Goal: Information Seeking & Learning: Learn about a topic

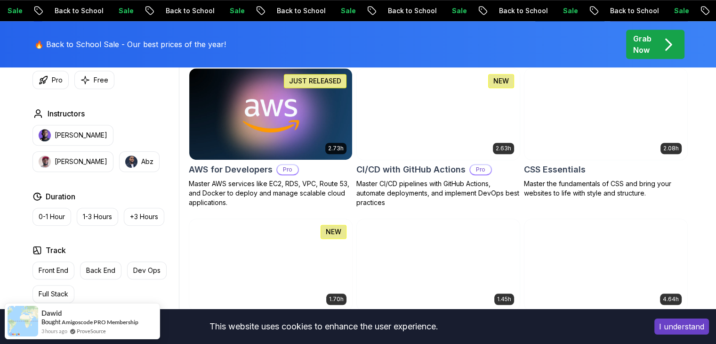
scroll to position [754, 0]
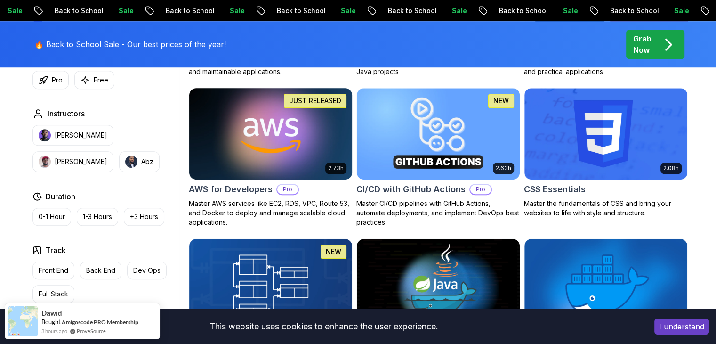
scroll to position [702, 0]
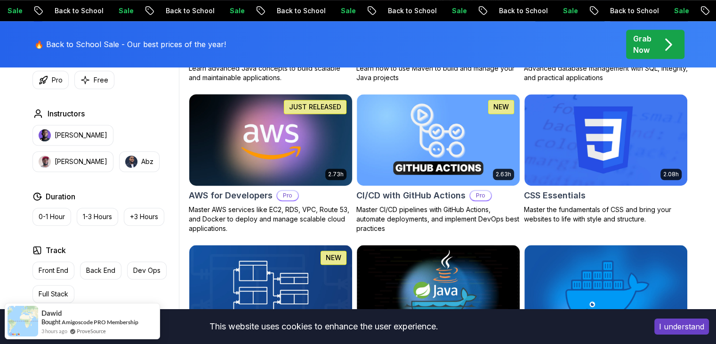
click at [259, 139] on img at bounding box center [270, 140] width 171 height 96
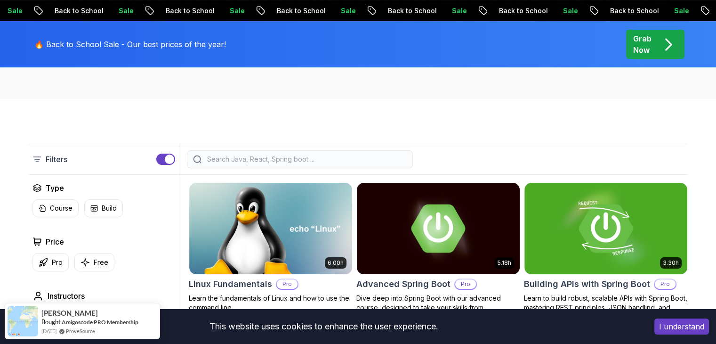
scroll to position [182, 0]
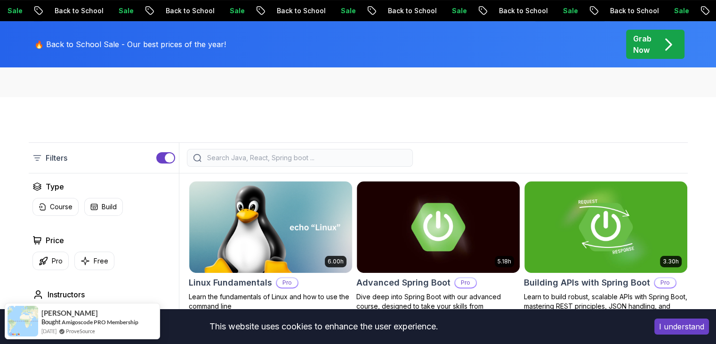
click at [288, 157] on input "search" at bounding box center [305, 157] width 201 height 9
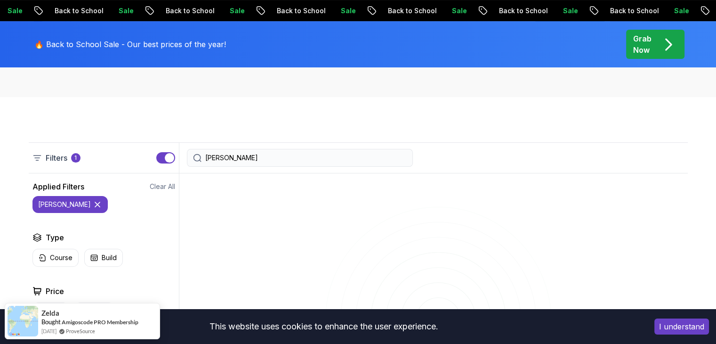
type input "[PERSON_NAME]"
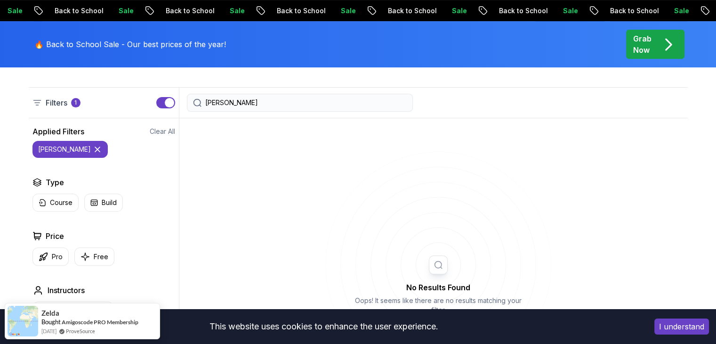
scroll to position [236, 0]
click at [223, 105] on input "[PERSON_NAME]" at bounding box center [305, 103] width 201 height 9
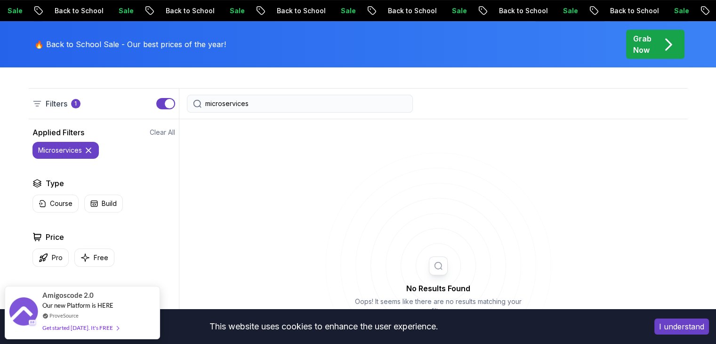
type input "microservices"
click at [90, 148] on icon at bounding box center [88, 150] width 5 height 5
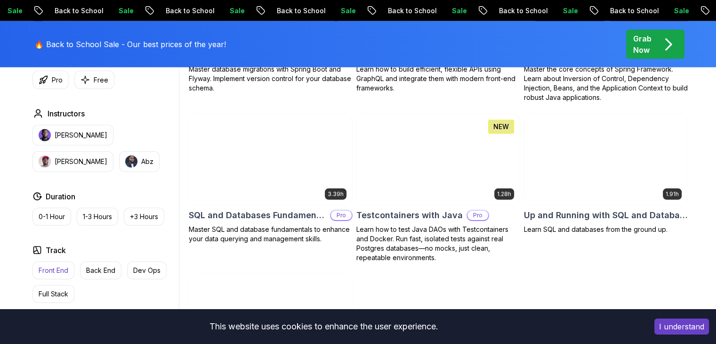
scroll to position [2508, 0]
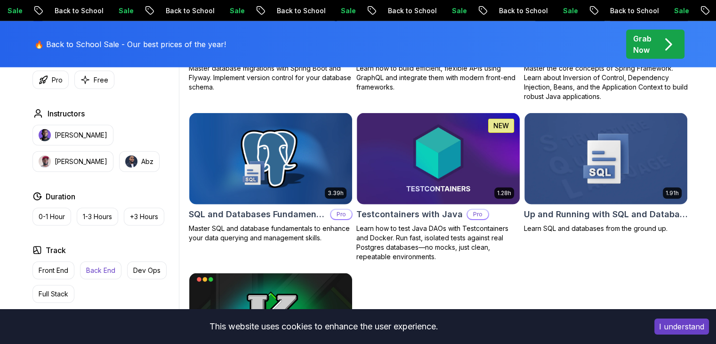
click at [101, 266] on p "Back End" at bounding box center [100, 270] width 29 height 9
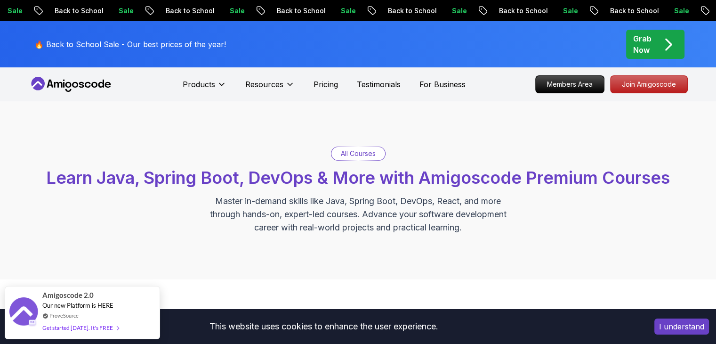
click at [360, 156] on p "All Courses" at bounding box center [358, 153] width 35 height 9
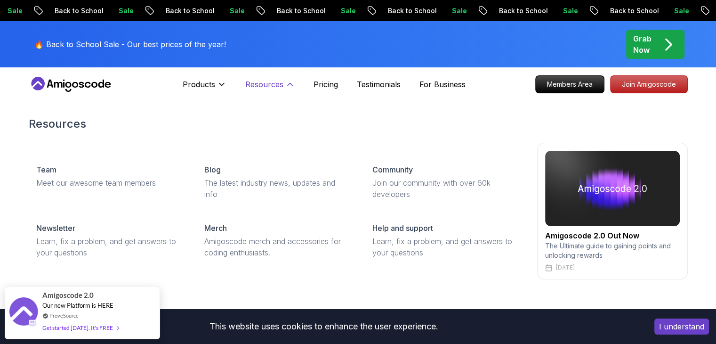
click at [285, 84] on icon at bounding box center [289, 84] width 9 height 9
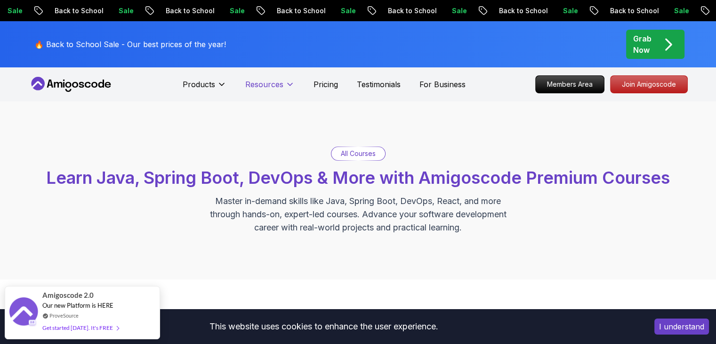
click at [285, 84] on icon at bounding box center [289, 84] width 9 height 9
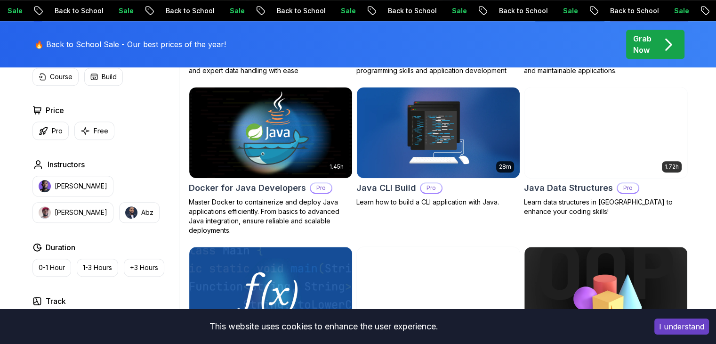
scroll to position [566, 0]
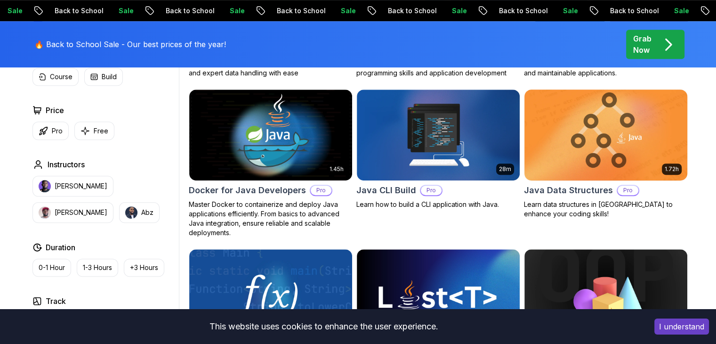
click at [608, 131] on img at bounding box center [605, 135] width 171 height 96
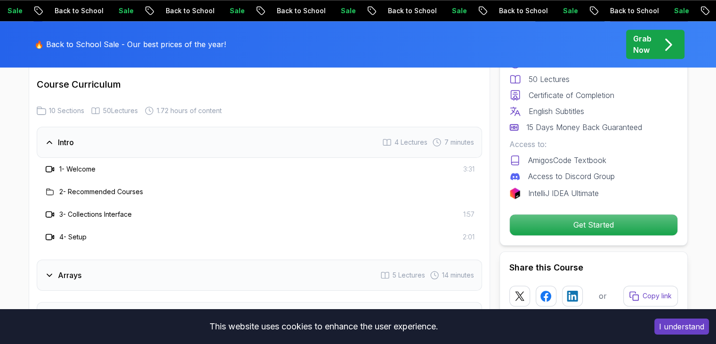
scroll to position [1254, 0]
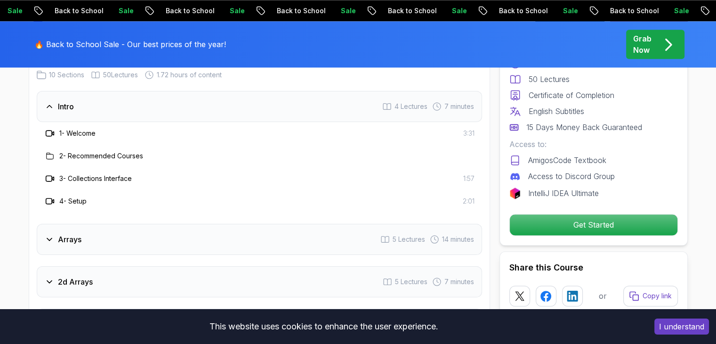
click at [150, 233] on div "Arrays 5 Lectures 14 minutes" at bounding box center [259, 239] width 445 height 31
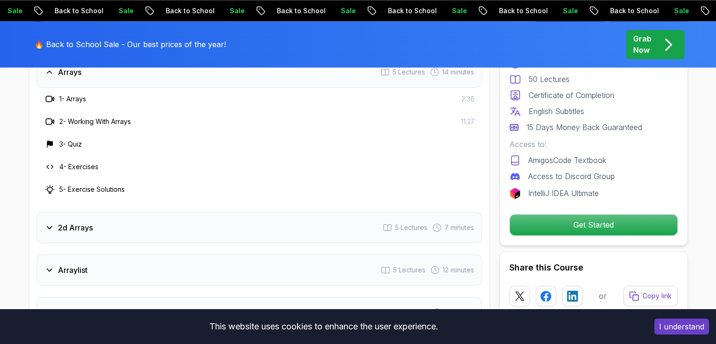
scroll to position [1333, 0]
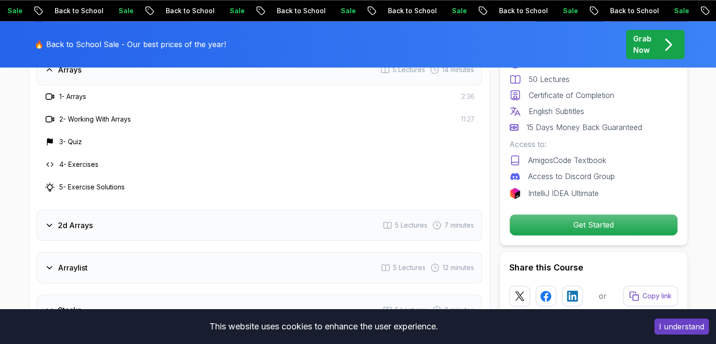
click at [158, 228] on div "Intro 4 Lectures 7 minutes Arrays 5 Lectures 14 minutes 1 - Arrays 2:36 2 - Wor…" at bounding box center [259, 274] width 445 height 525
click at [160, 217] on div "2d Arrays 5 Lectures 7 minutes" at bounding box center [259, 224] width 445 height 31
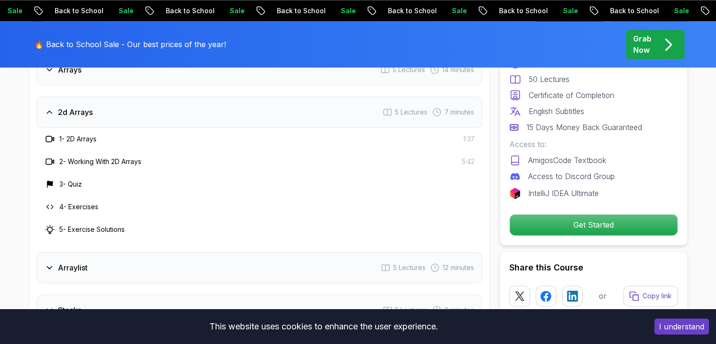
click at [133, 252] on div "Arraylist 5 Lectures 12 minutes" at bounding box center [259, 267] width 445 height 31
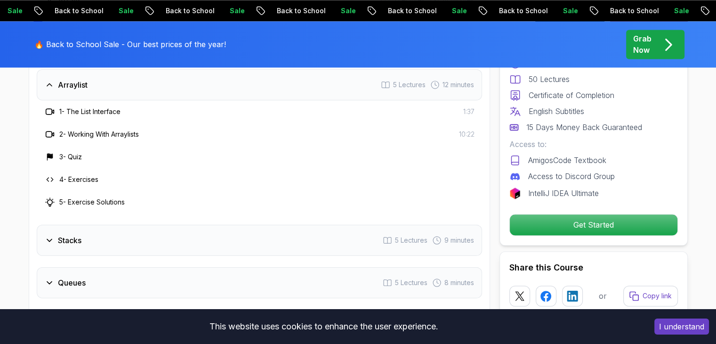
scroll to position [1426, 0]
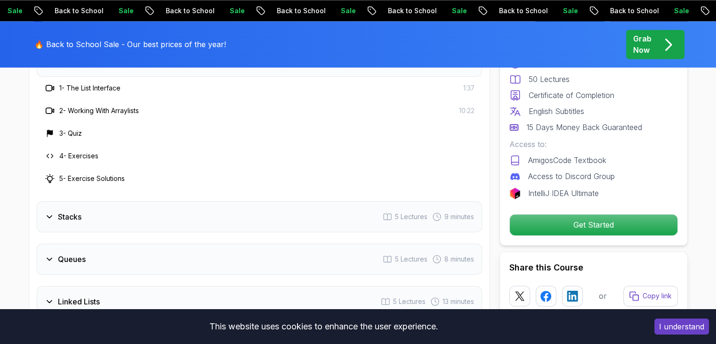
click at [187, 217] on div "Stacks 5 Lectures 9 minutes" at bounding box center [259, 216] width 445 height 31
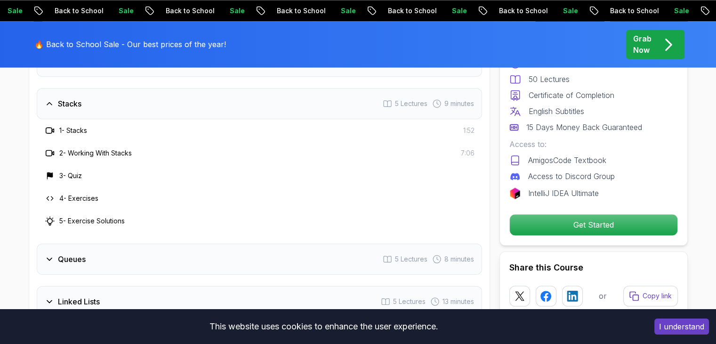
click at [132, 249] on div "Queues 5 Lectures 8 minutes" at bounding box center [259, 258] width 445 height 31
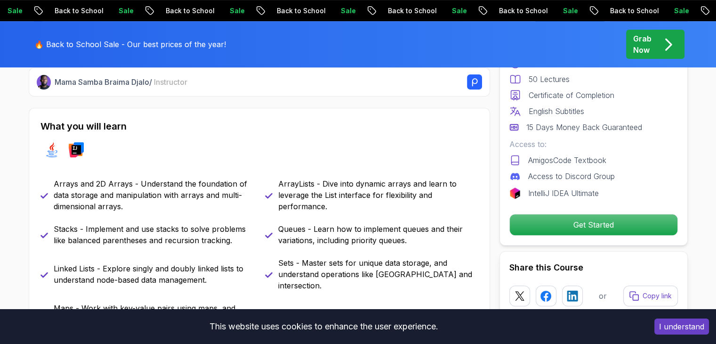
scroll to position [375, 0]
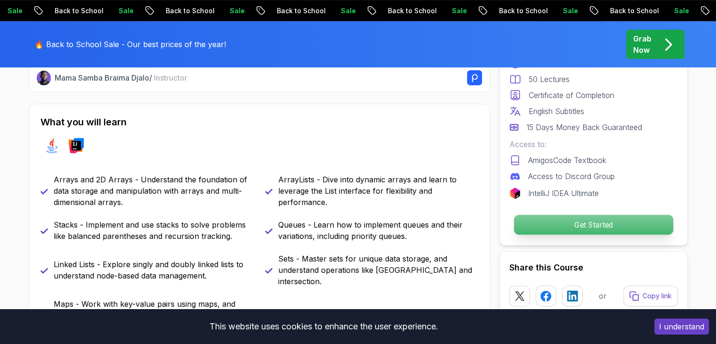
click at [596, 229] on p "Get Started" at bounding box center [593, 225] width 159 height 20
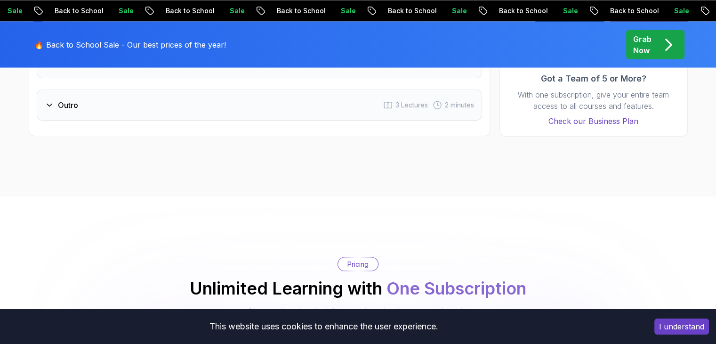
scroll to position [1730, 0]
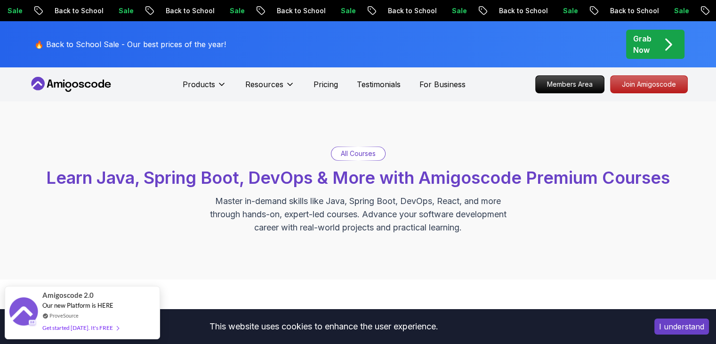
drag, startPoint x: 122, startPoint y: 319, endPoint x: 190, endPoint y: 174, distance: 160.1
